Goal: Task Accomplishment & Management: Manage account settings

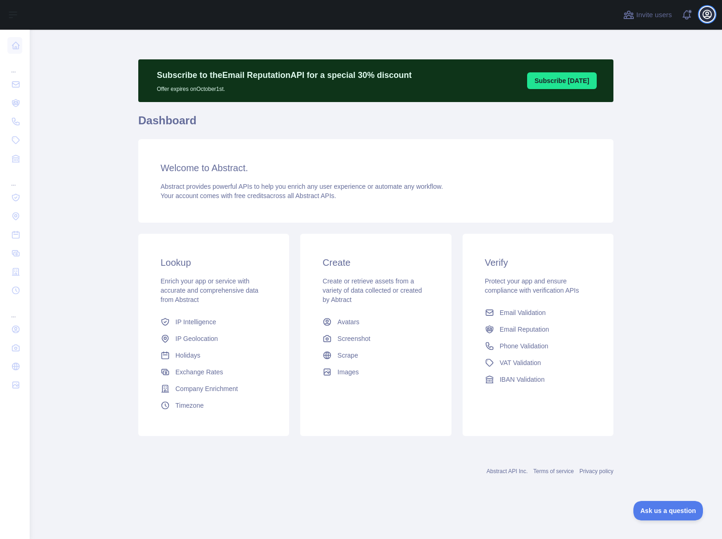
click at [710, 17] on icon "button" at bounding box center [706, 14] width 11 height 11
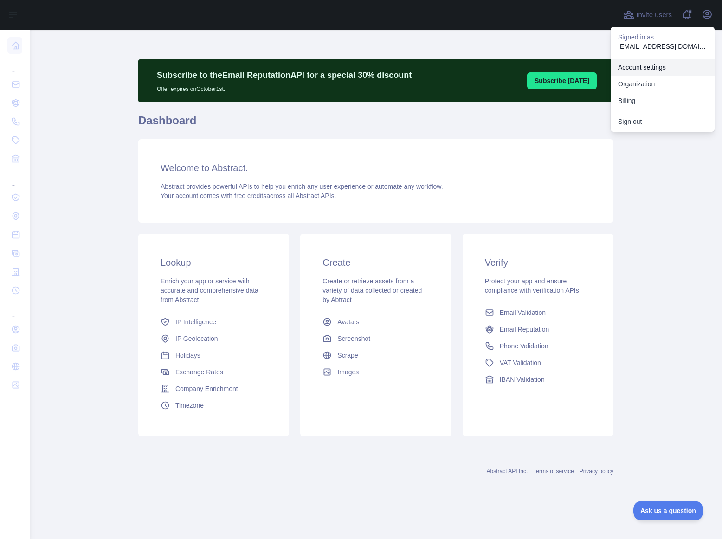
click at [649, 69] on link "Account settings" at bounding box center [662, 67] width 104 height 17
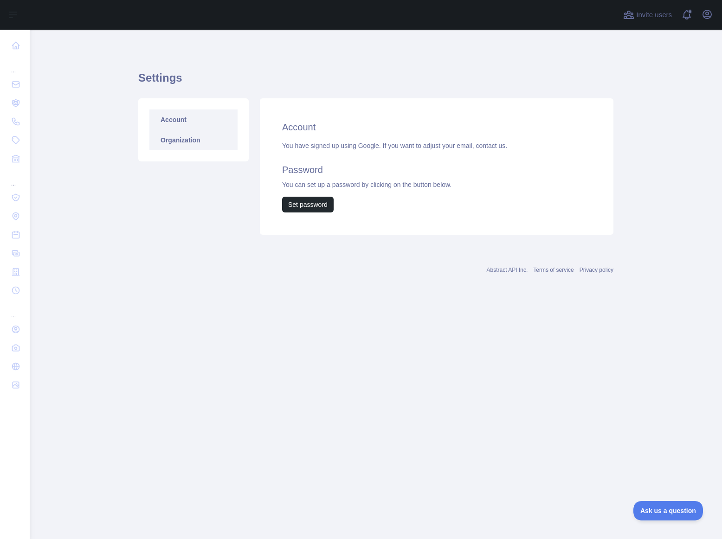
click at [178, 148] on link "Organization" at bounding box center [193, 140] width 88 height 20
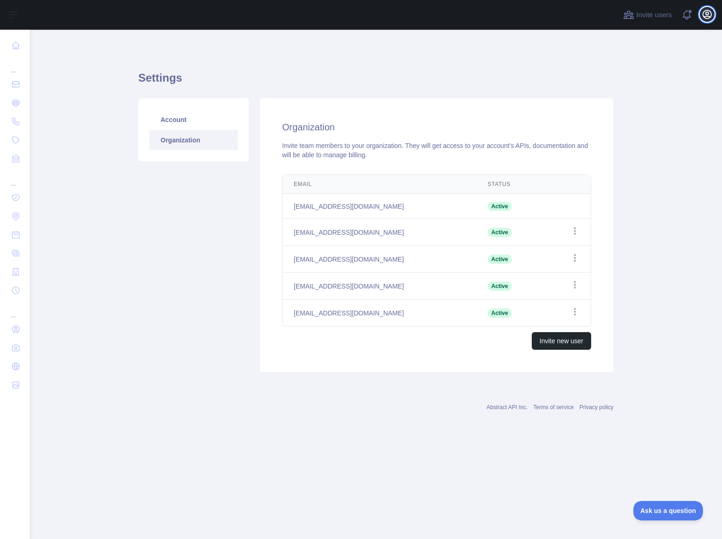
click at [711, 16] on icon "button" at bounding box center [706, 14] width 11 height 11
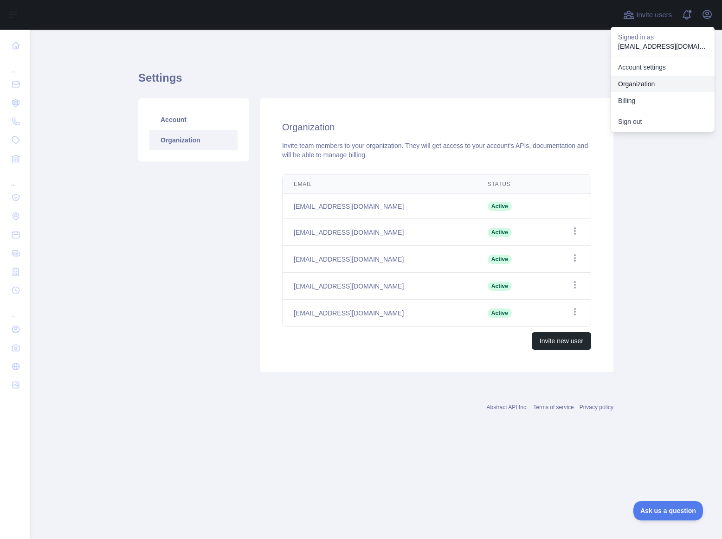
click at [655, 78] on link "Organization" at bounding box center [662, 84] width 104 height 17
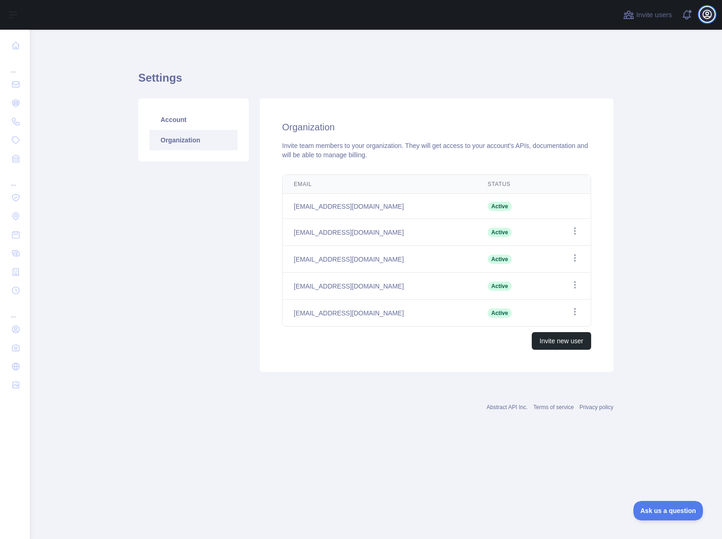
click at [705, 13] on icon "button" at bounding box center [707, 14] width 8 height 8
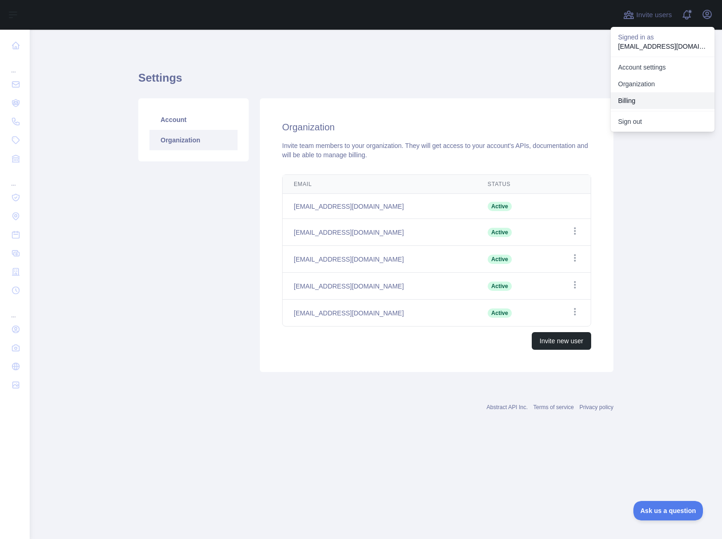
click at [630, 108] on button "Billing" at bounding box center [662, 100] width 104 height 17
